Goal: Transaction & Acquisition: Purchase product/service

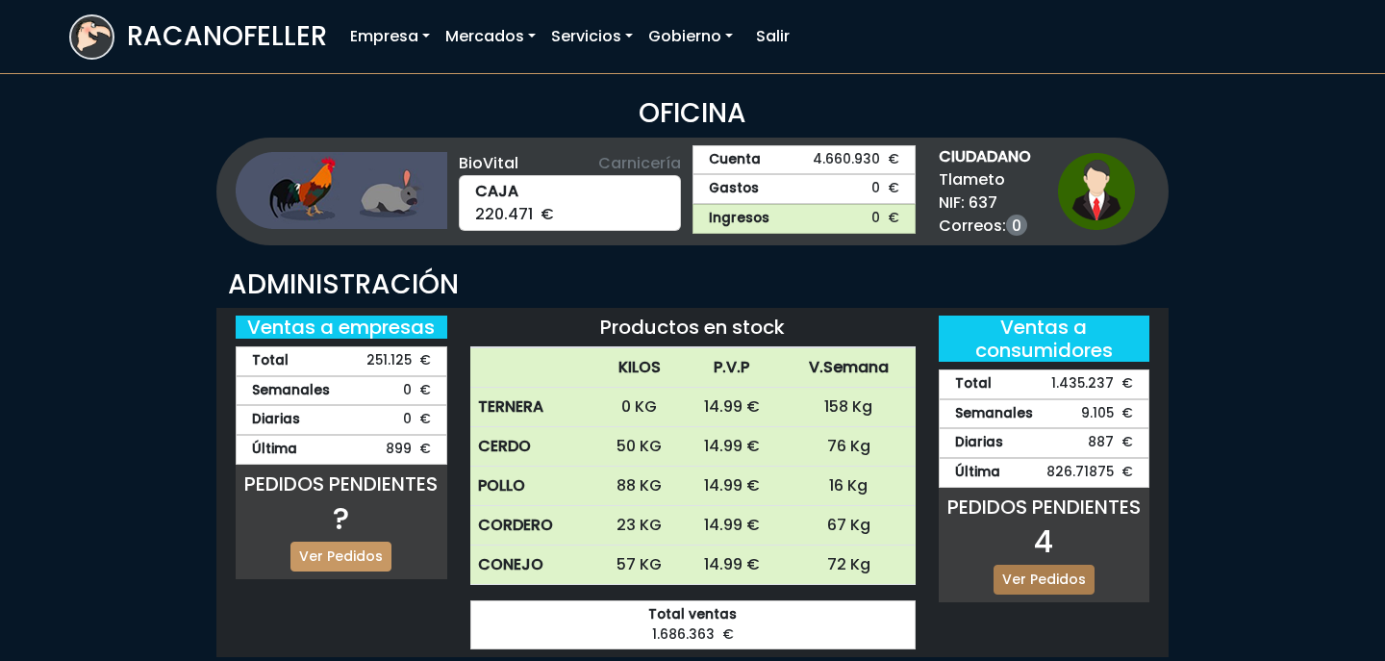
click at [1048, 565] on link "Ver Pedidos" at bounding box center [1044, 580] width 101 height 30
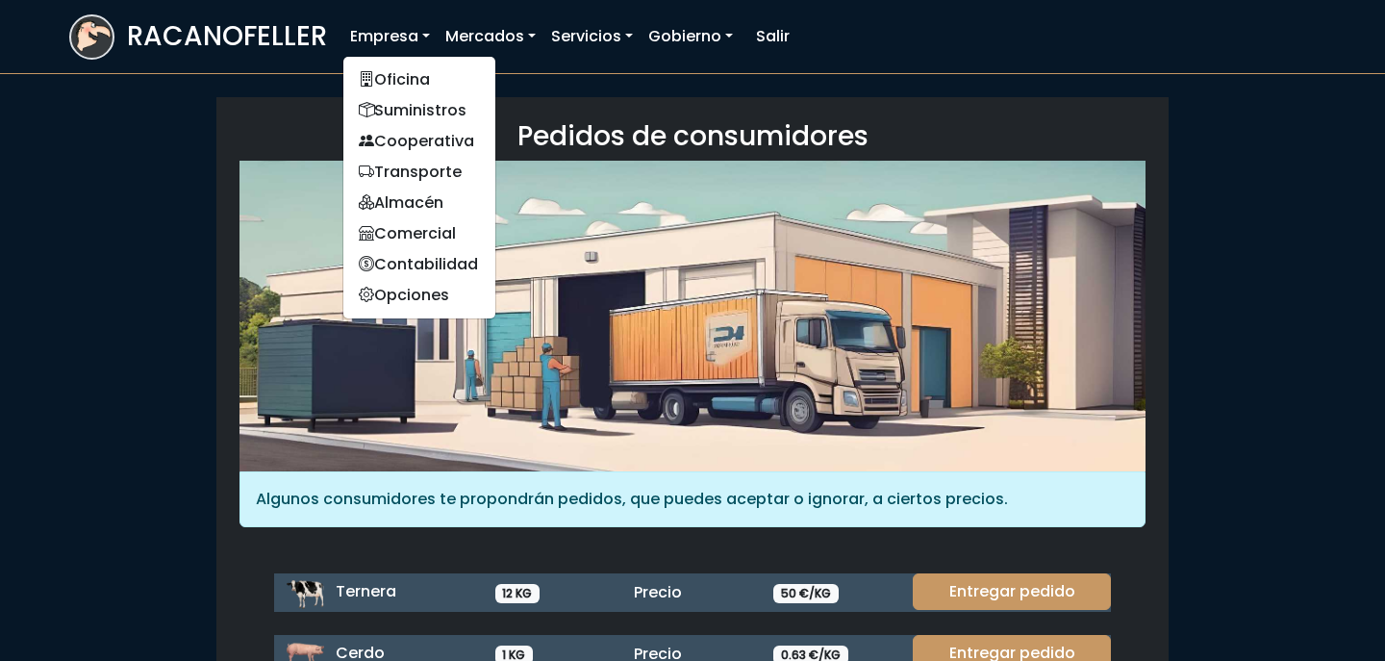
click at [394, 37] on link "Empresa" at bounding box center [389, 36] width 95 height 38
click at [405, 102] on link "Suministros" at bounding box center [419, 110] width 152 height 31
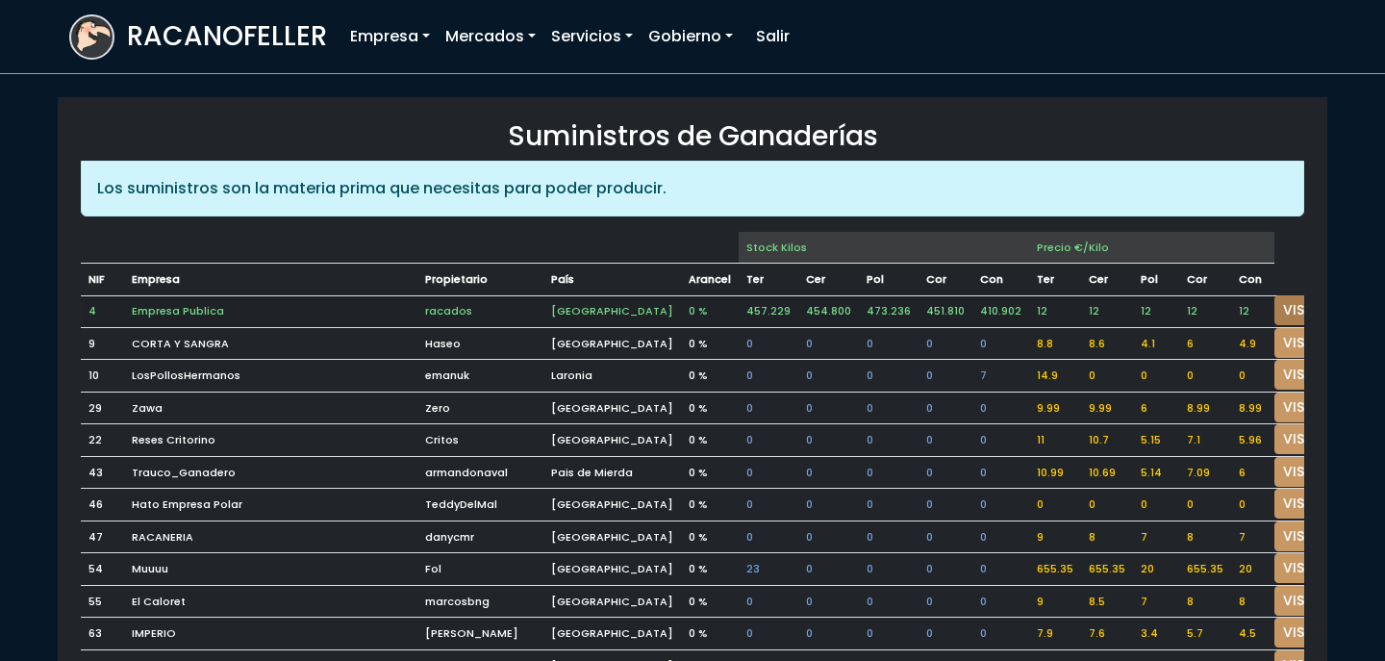
click at [1275, 301] on link "VISITAR" at bounding box center [1309, 310] width 69 height 30
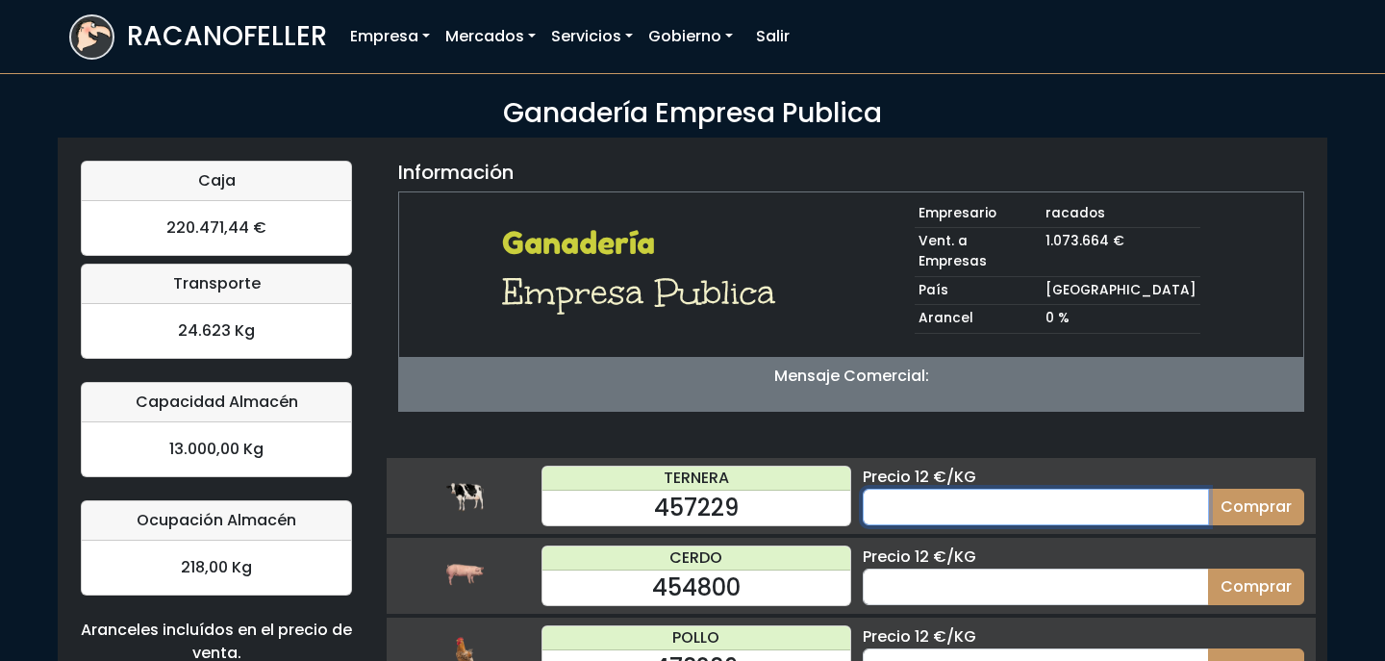
click at [896, 492] on input "number" at bounding box center [1036, 507] width 346 height 37
type input "70"
click at [1208, 489] on button "Comprar" at bounding box center [1256, 507] width 96 height 37
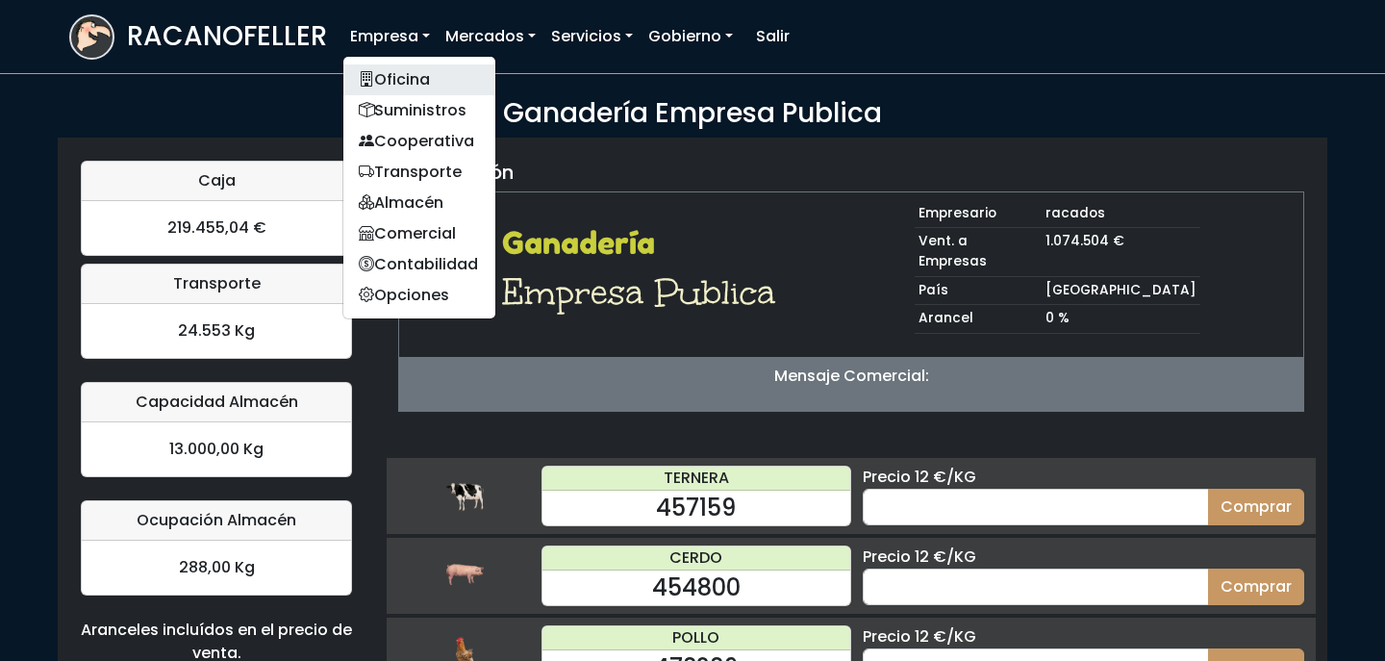
click at [411, 84] on link "Oficina" at bounding box center [419, 79] width 152 height 31
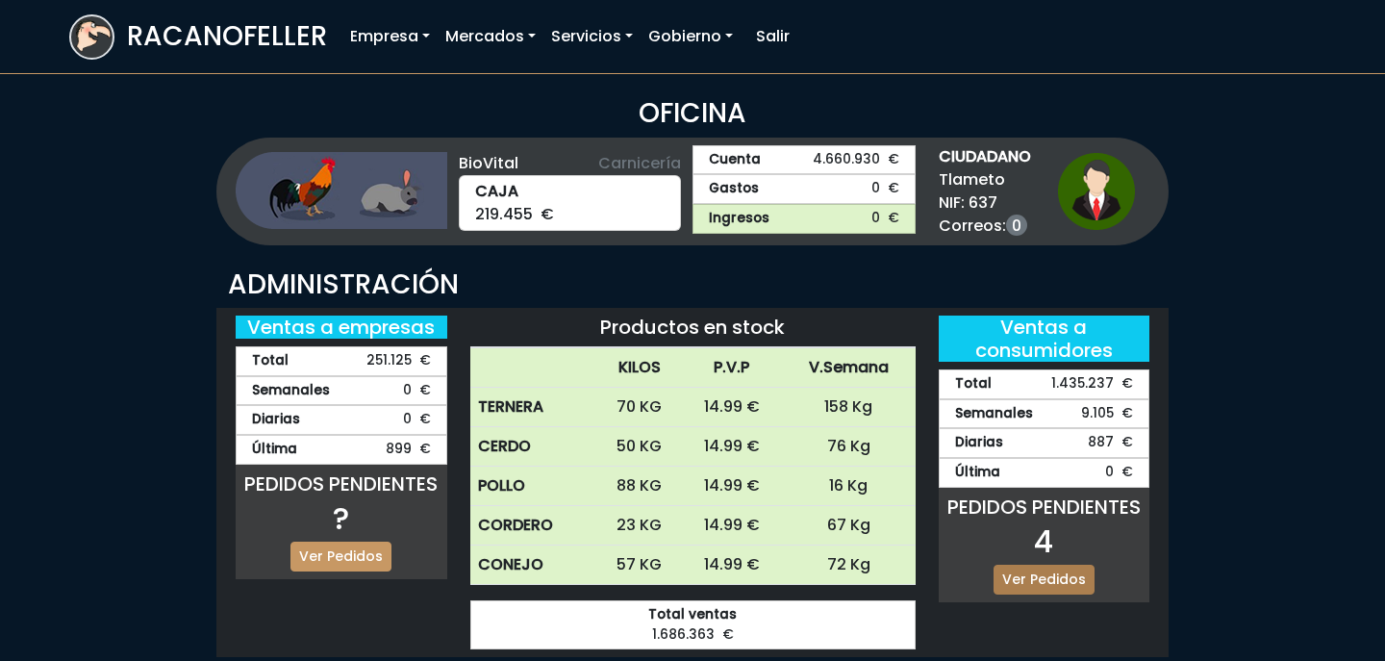
click at [1037, 591] on link "Ver Pedidos" at bounding box center [1044, 580] width 101 height 30
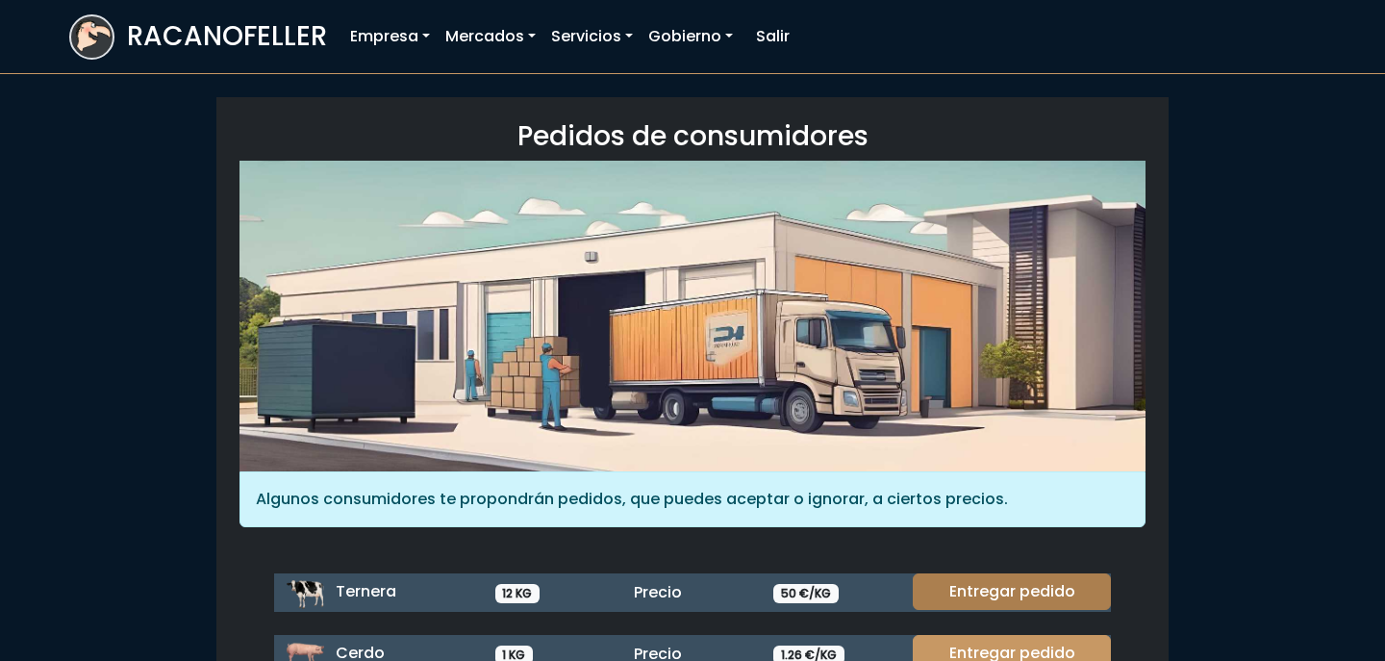
click at [999, 589] on link "Entregar pedido" at bounding box center [1012, 591] width 198 height 37
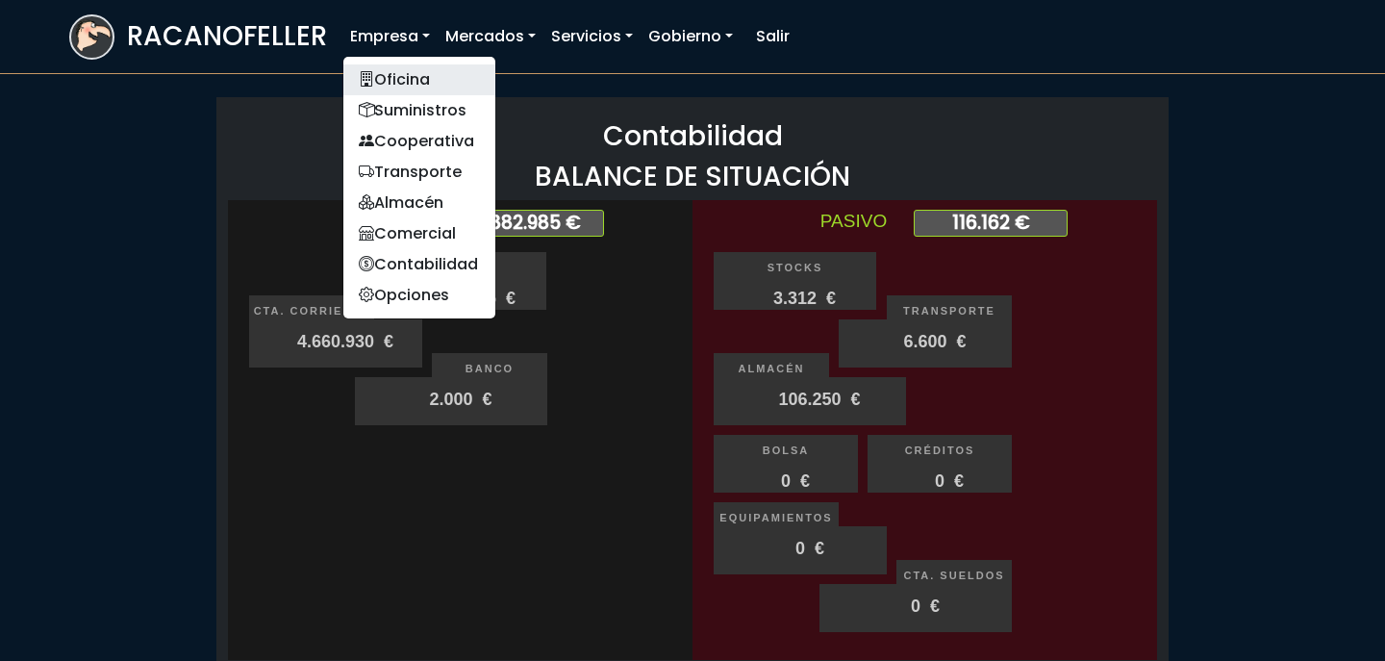
click at [405, 83] on link "Oficina" at bounding box center [419, 79] width 152 height 31
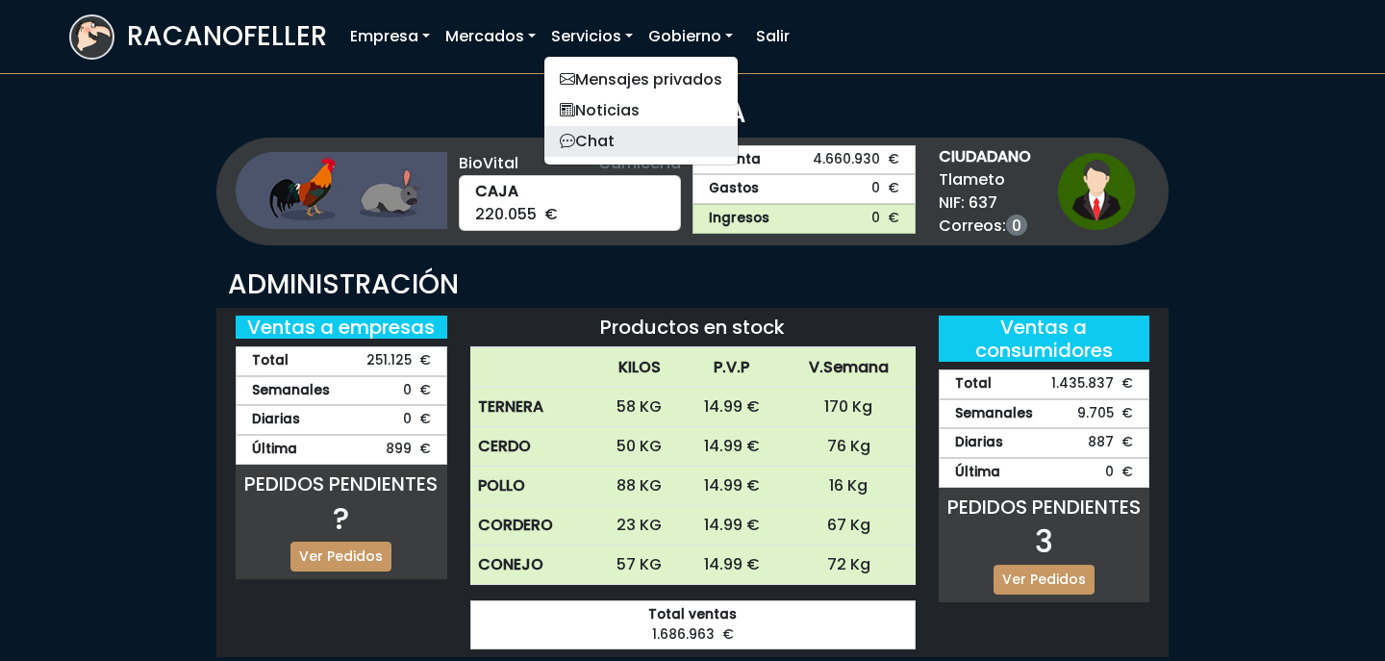
click at [623, 143] on link "Chat" at bounding box center [640, 141] width 193 height 31
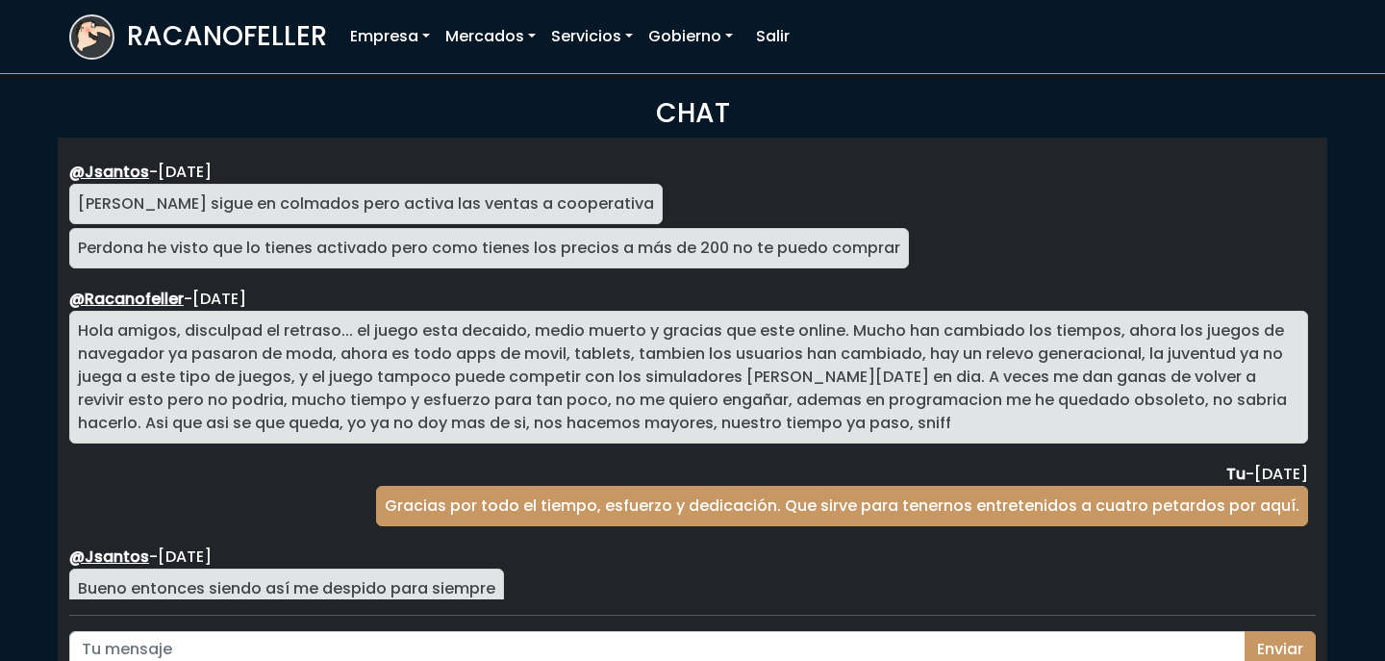
scroll to position [3527, 0]
